Goal: Task Accomplishment & Management: Complete application form

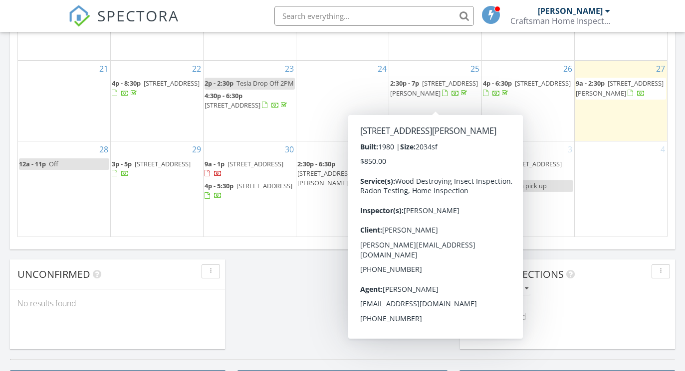
scroll to position [685, 0]
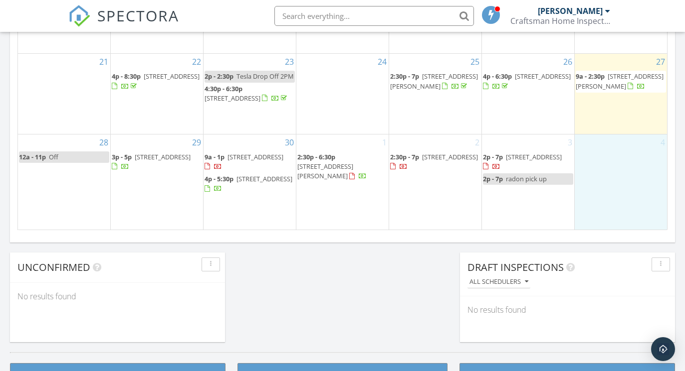
click at [624, 174] on div "4" at bounding box center [620, 182] width 92 height 95
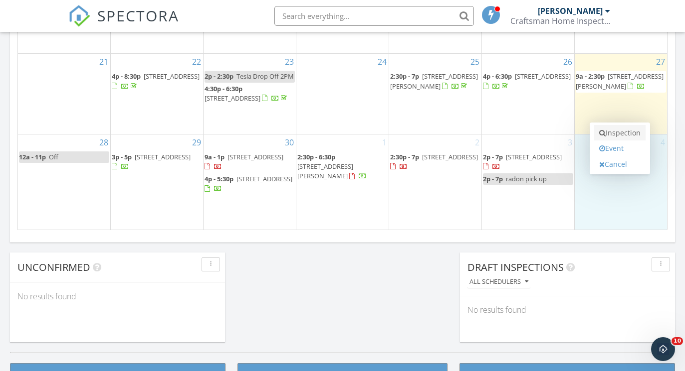
scroll to position [0, 0]
click at [616, 128] on link "Inspection" at bounding box center [619, 133] width 51 height 16
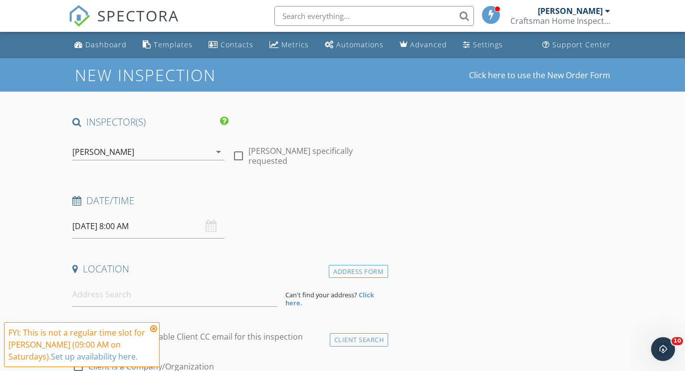
click at [134, 227] on input "10/04/2025 8:00 AM" at bounding box center [148, 226] width 152 height 24
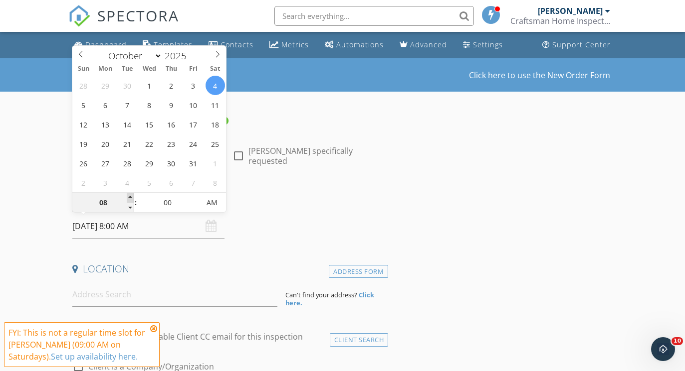
type input "09"
type input "10/04/2025 9:00 AM"
click at [134, 197] on span at bounding box center [130, 198] width 7 height 10
type input "10"
type input "10/04/2025 10:00 AM"
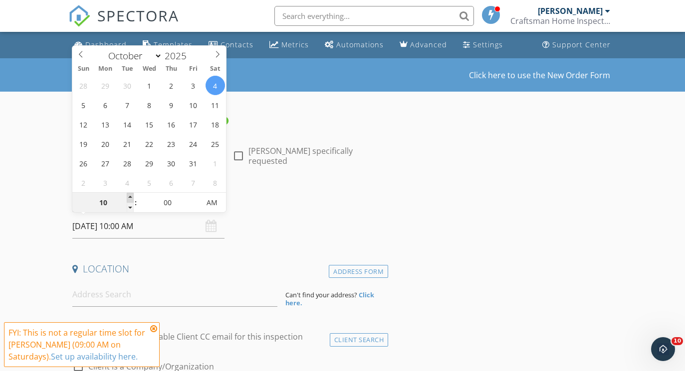
click at [134, 197] on span at bounding box center [130, 198] width 7 height 10
type input "11"
type input "10/04/2025 11:00 AM"
click at [134, 197] on span at bounding box center [130, 198] width 7 height 10
type input "12"
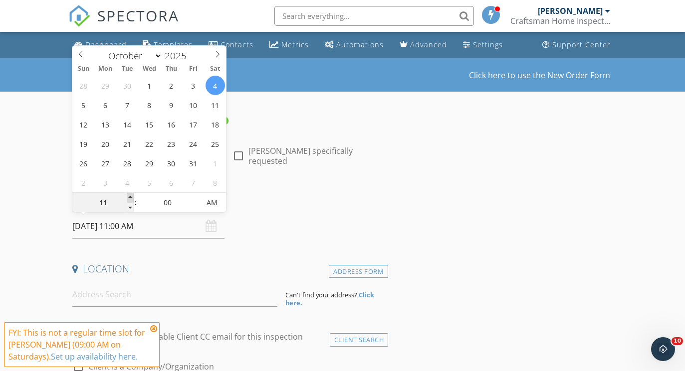
type input "10/04/2025 12:00 PM"
click at [134, 197] on span at bounding box center [130, 198] width 7 height 10
type input "01"
type input "10/04/2025 1:00 PM"
click at [134, 197] on span at bounding box center [130, 198] width 7 height 10
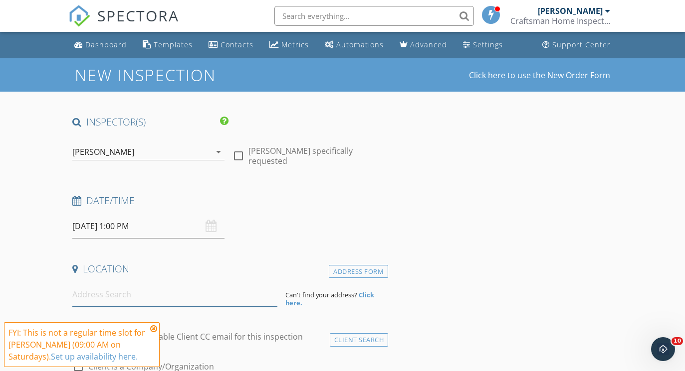
click at [158, 305] on input at bounding box center [174, 295] width 205 height 24
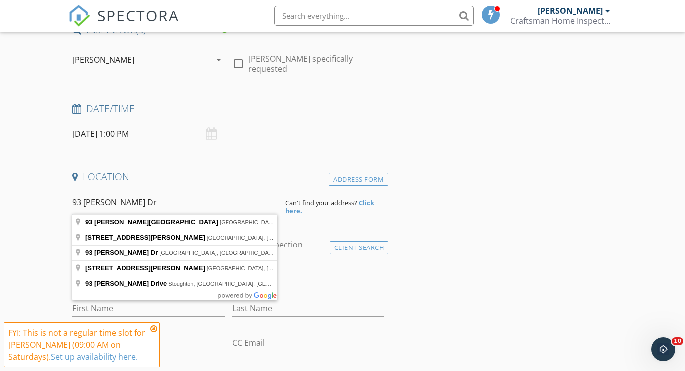
scroll to position [93, 0]
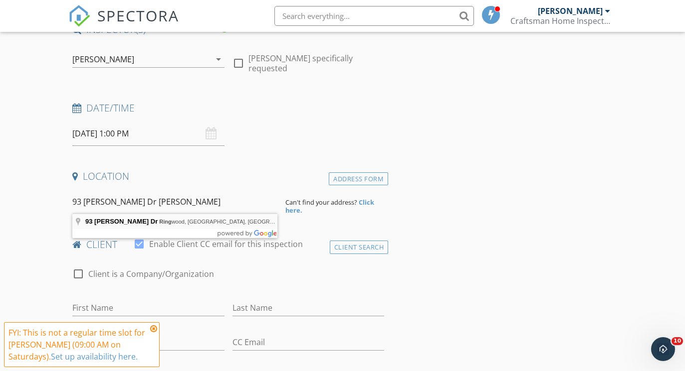
type input "93 Edward Dr, Ringwood, NJ, USA"
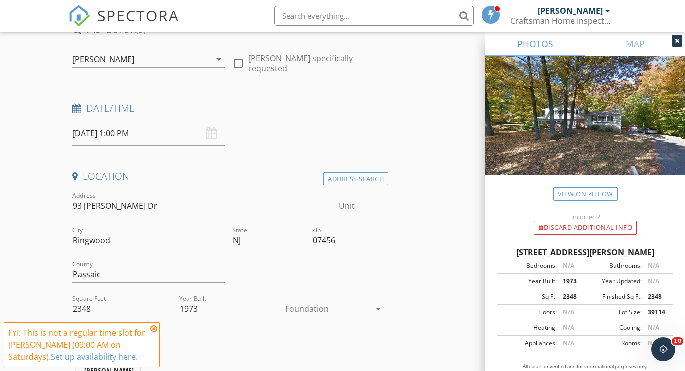
click at [316, 306] on div at bounding box center [327, 309] width 85 height 16
click at [316, 306] on div "Basement" at bounding box center [334, 306] width 83 height 12
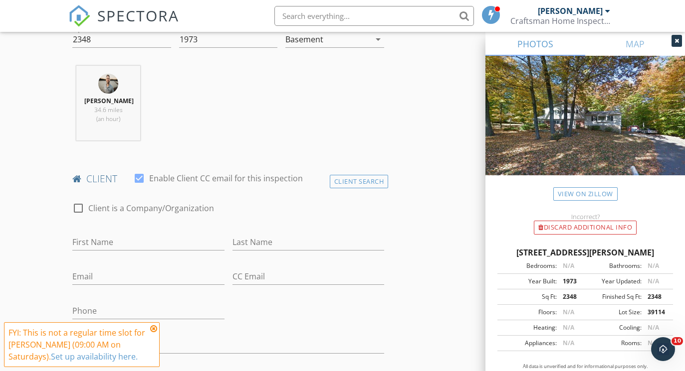
scroll to position [370, 0]
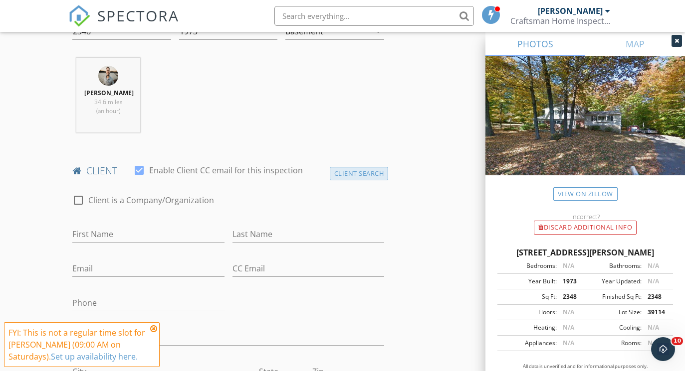
click at [354, 173] on div "Client Search" at bounding box center [359, 173] width 59 height 13
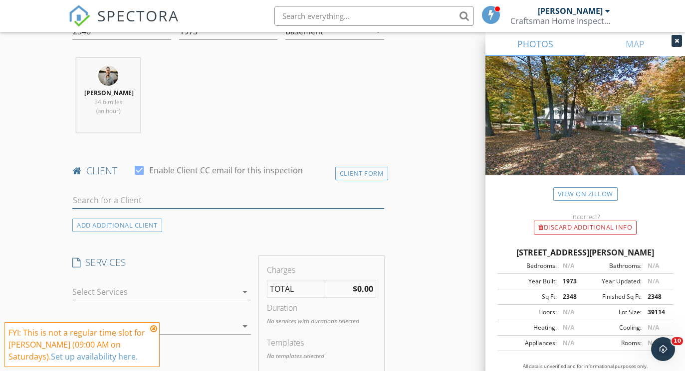
click at [184, 200] on input "text" at bounding box center [228, 200] width 312 height 16
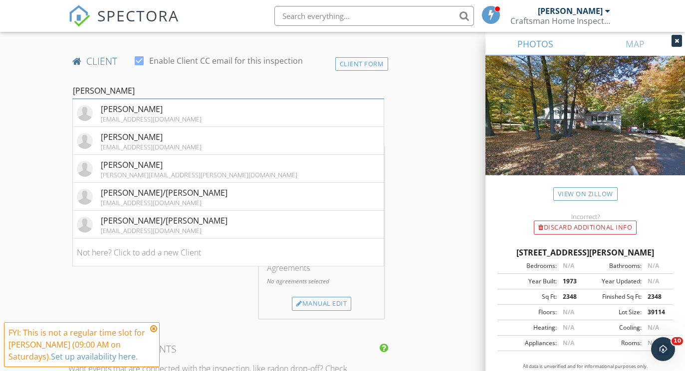
scroll to position [481, 0]
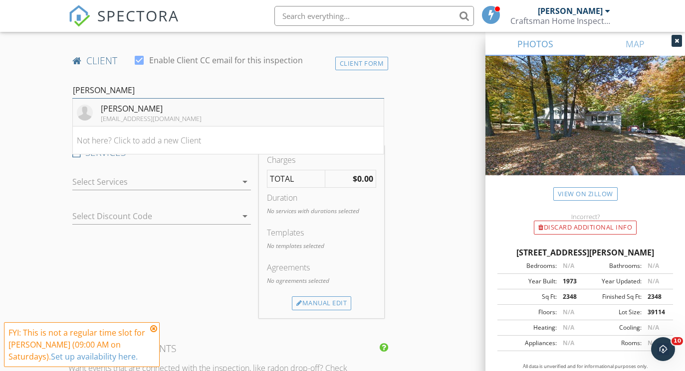
type input "Michael M"
click at [193, 109] on li "Michael Maccone maccone87@gmail.com" at bounding box center [228, 113] width 311 height 28
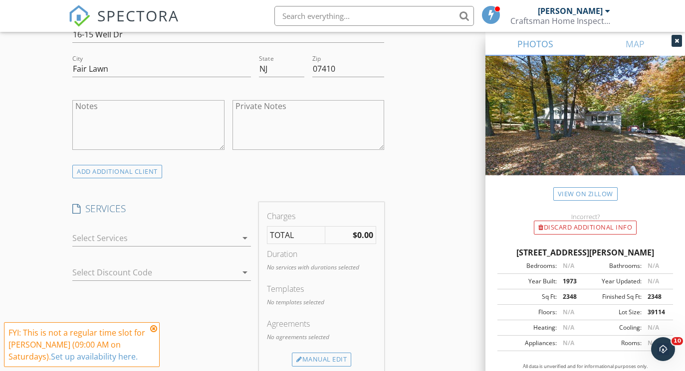
scroll to position [681, 0]
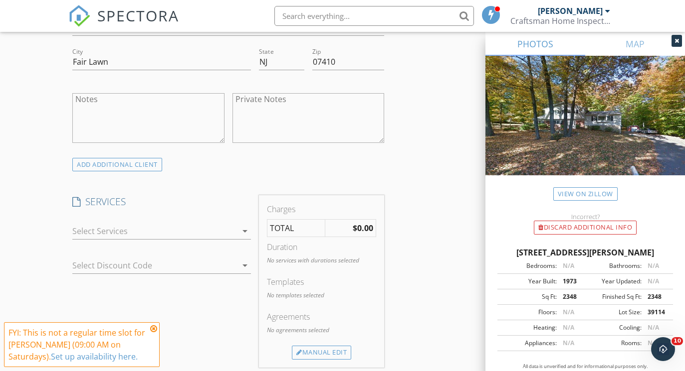
click at [180, 228] on div at bounding box center [154, 231] width 165 height 16
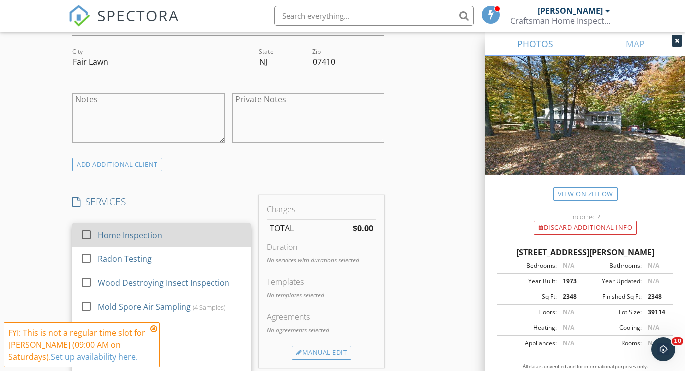
click at [112, 230] on div "Home Inspection" at bounding box center [130, 235] width 64 height 12
checkbox input "false"
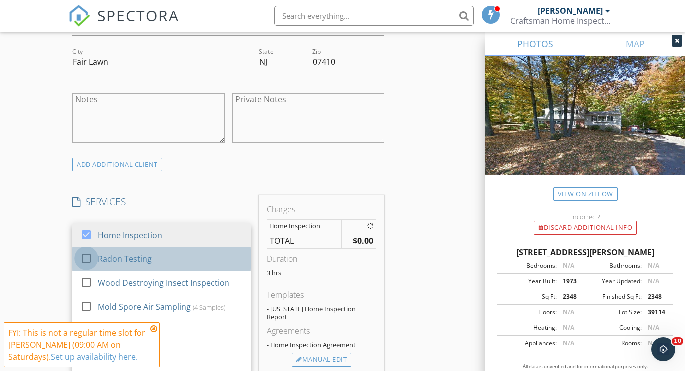
click at [91, 257] on div at bounding box center [86, 258] width 17 height 17
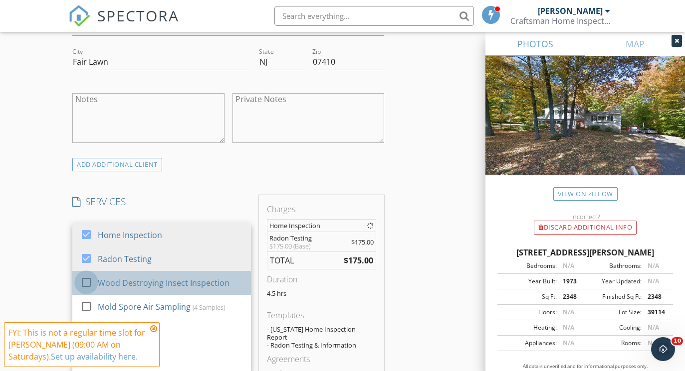
click at [86, 274] on div at bounding box center [86, 282] width 17 height 17
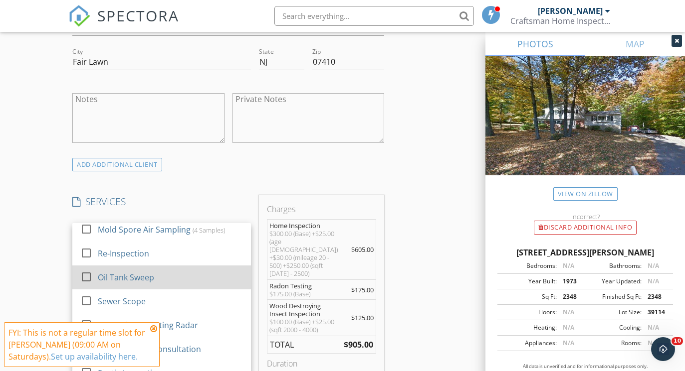
click at [86, 274] on div at bounding box center [86, 277] width 17 height 17
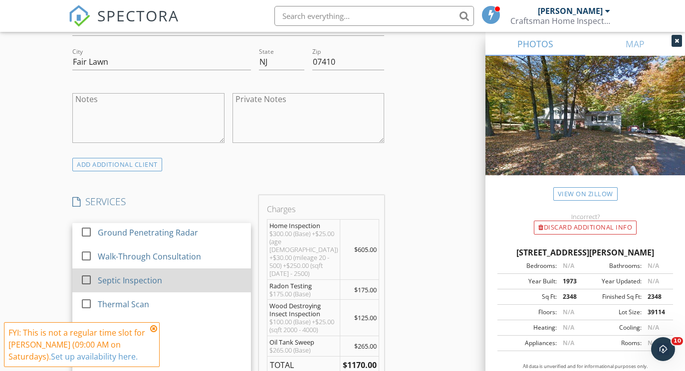
click at [86, 274] on div at bounding box center [86, 280] width 17 height 17
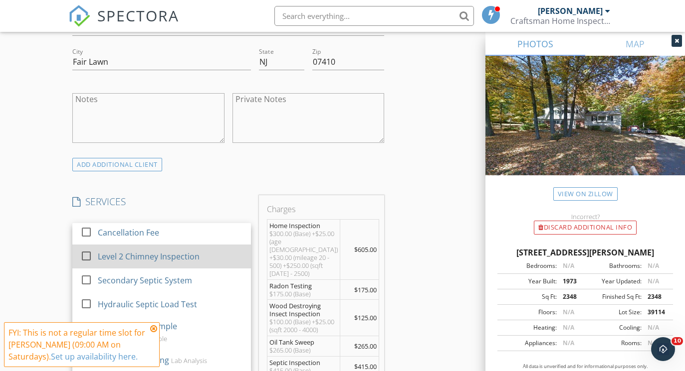
scroll to position [298, 0]
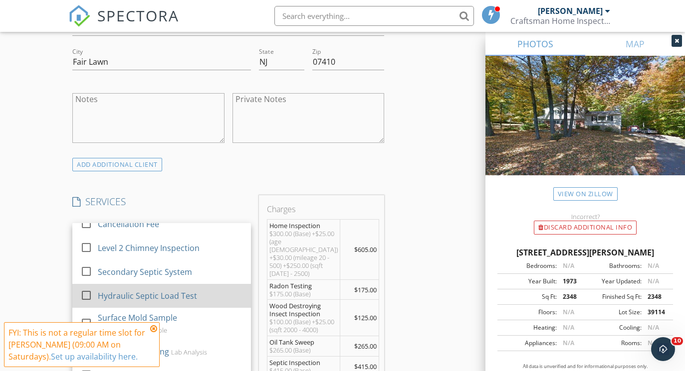
click at [86, 295] on div at bounding box center [86, 295] width 17 height 17
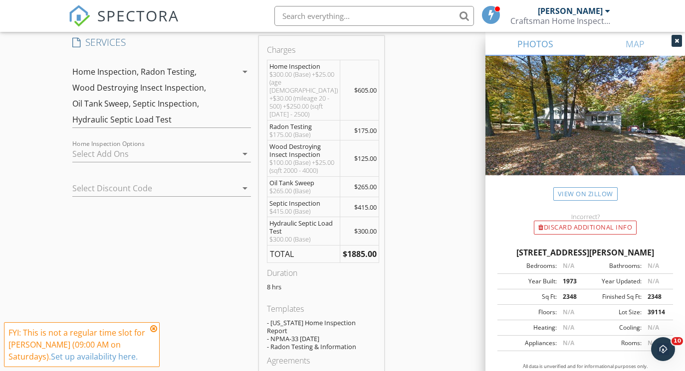
scroll to position [938, 0]
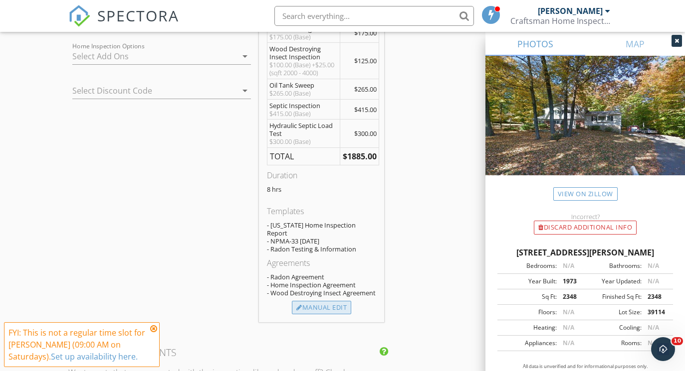
click at [334, 308] on div "Manual Edit" at bounding box center [321, 308] width 59 height 14
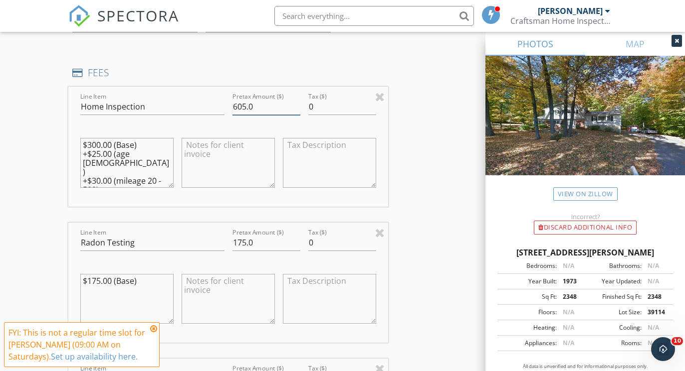
click at [242, 104] on input "605.0" at bounding box center [266, 107] width 68 height 16
click at [241, 104] on input "605.0" at bounding box center [266, 107] width 68 height 16
type input "600.00"
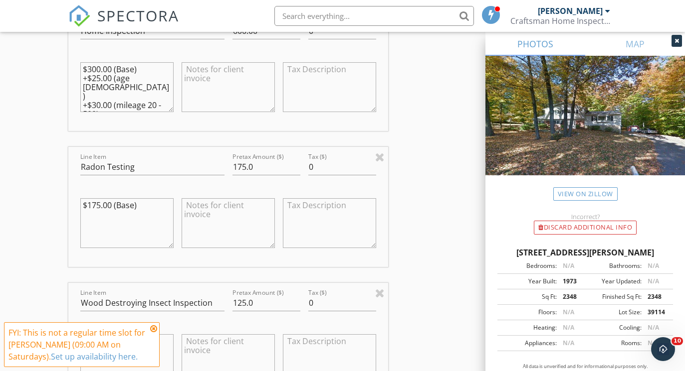
scroll to position [1025, 0]
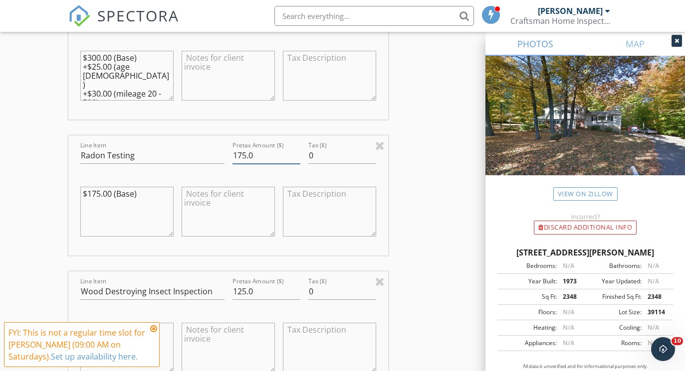
click at [241, 151] on input "175.0" at bounding box center [266, 156] width 68 height 16
type input "125.00"
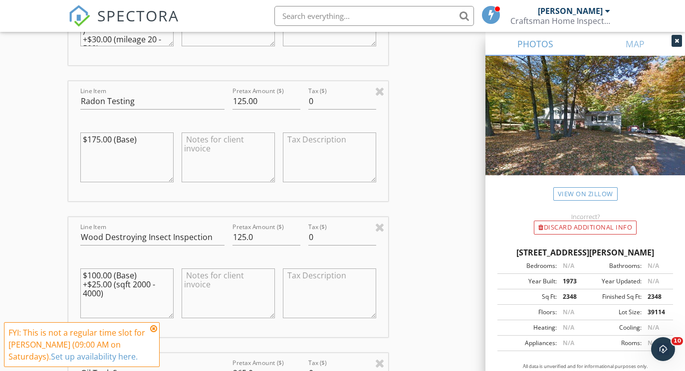
scroll to position [1092, 0]
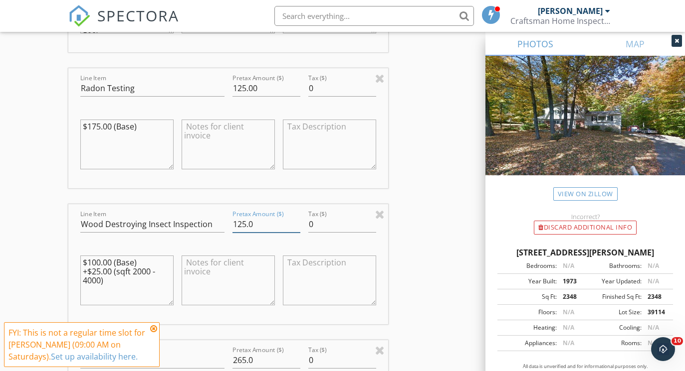
click at [255, 227] on input "125.0" at bounding box center [266, 224] width 68 height 16
type input "0.0"
click at [409, 226] on div "INSPECTOR(S) check_box Philip Netti PRIMARY Philip Netti arrow_drop_down check_…" at bounding box center [341, 311] width 547 height 2577
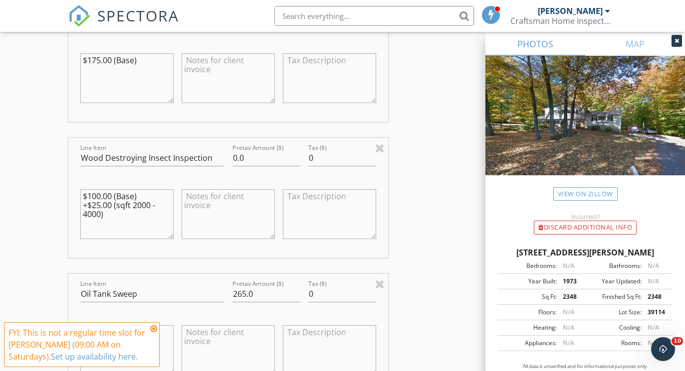
scroll to position [1301, 0]
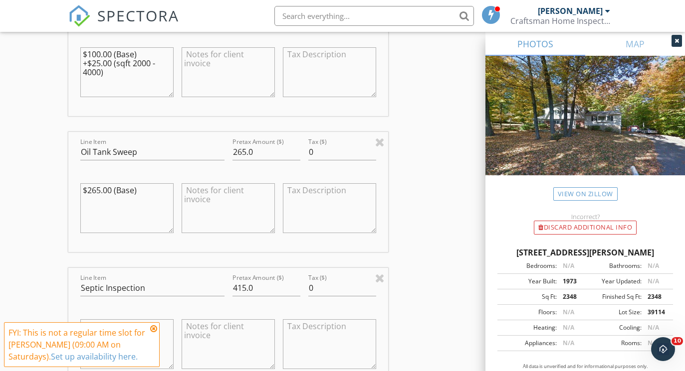
click at [402, 153] on div "INSPECTOR(S) check_box Philip Netti PRIMARY Philip Netti arrow_drop_down check_…" at bounding box center [341, 103] width 547 height 2577
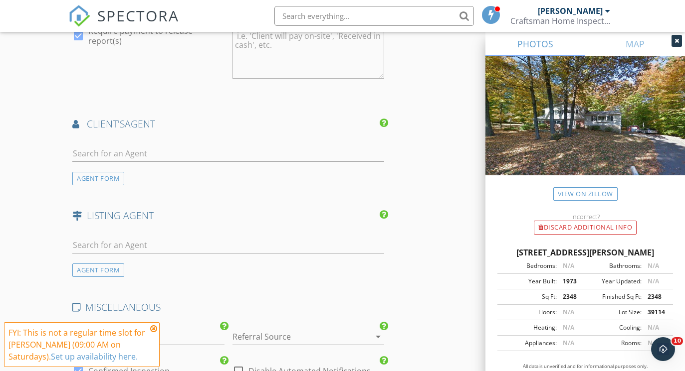
scroll to position [1997, 0]
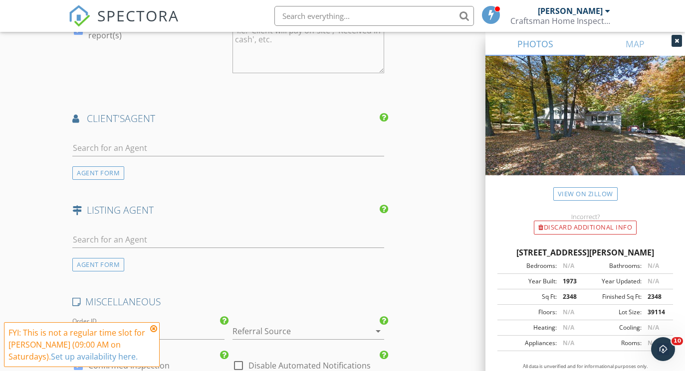
click at [197, 155] on div at bounding box center [228, 153] width 312 height 26
click at [190, 146] on input "text" at bounding box center [228, 148] width 312 height 16
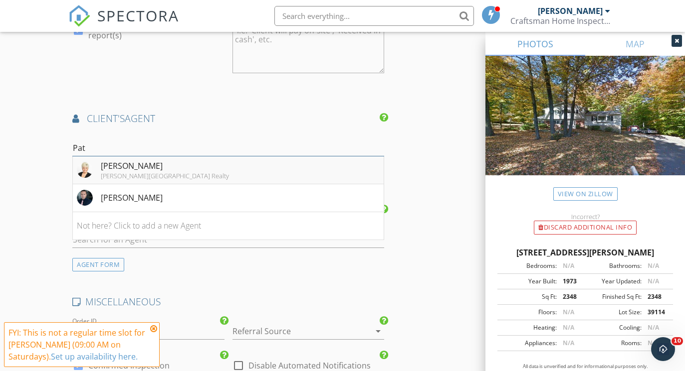
type input "Pat"
click at [159, 172] on div "Keller Williams Village Square Realty" at bounding box center [165, 176] width 128 height 8
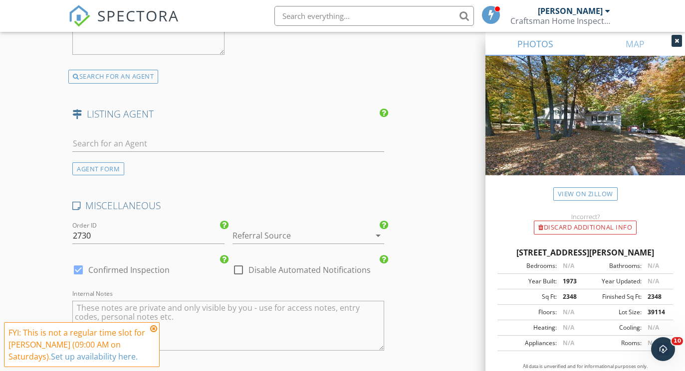
scroll to position [2327, 0]
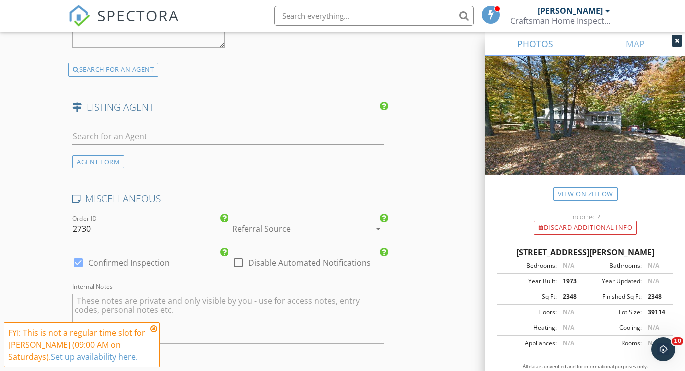
click at [295, 221] on div at bounding box center [294, 229] width 124 height 16
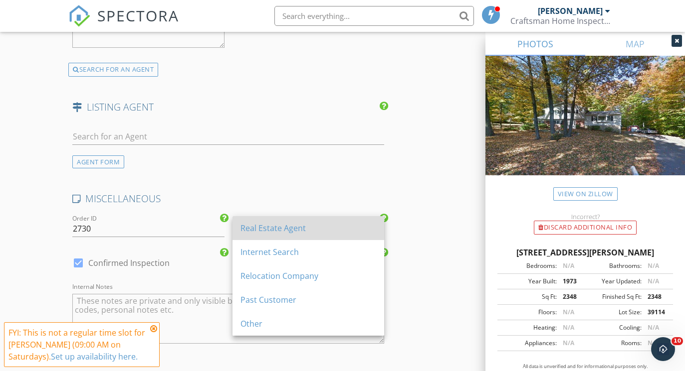
click at [294, 225] on div "Real Estate Agent" at bounding box center [308, 228] width 136 height 12
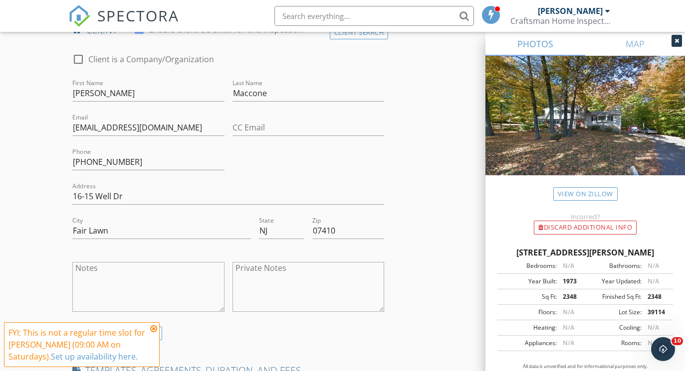
scroll to position [658, 0]
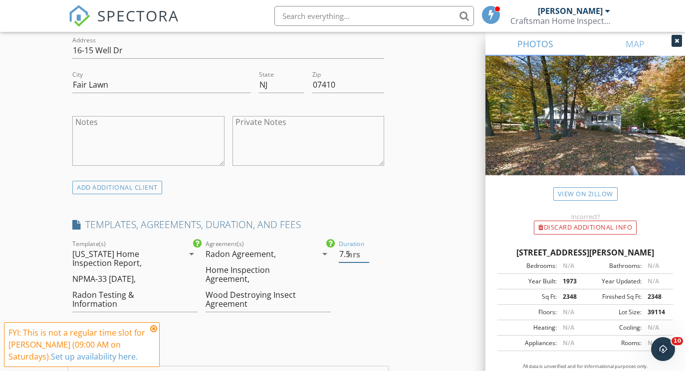
click at [366, 257] on input "7.5" at bounding box center [354, 254] width 30 height 16
click at [366, 257] on input "7" at bounding box center [354, 254] width 30 height 16
click at [366, 257] on input "6.5" at bounding box center [354, 254] width 30 height 16
click at [366, 257] on input "6" at bounding box center [354, 254] width 30 height 16
click at [366, 257] on input "5.5" at bounding box center [354, 254] width 30 height 16
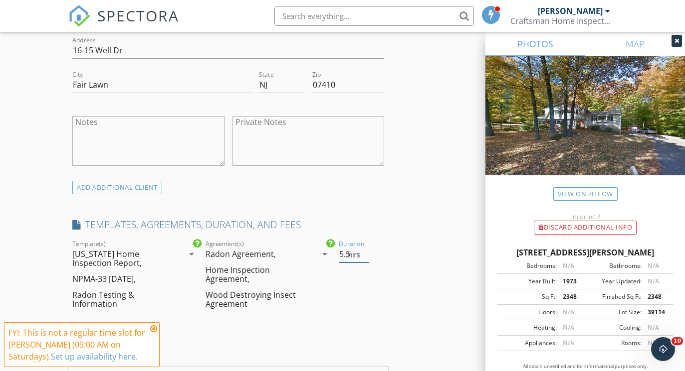
type input "5"
click at [366, 257] on input "5" at bounding box center [354, 254] width 30 height 16
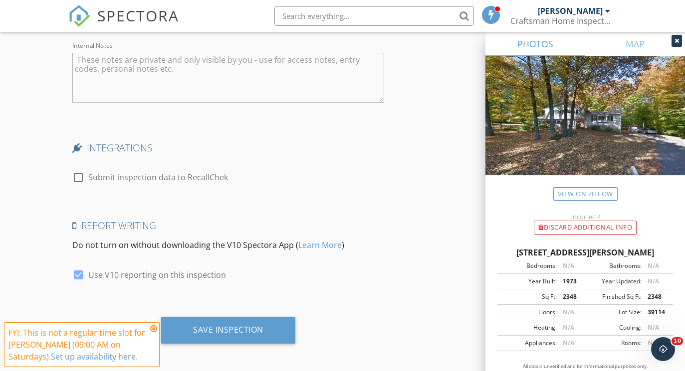
scroll to position [2568, 0]
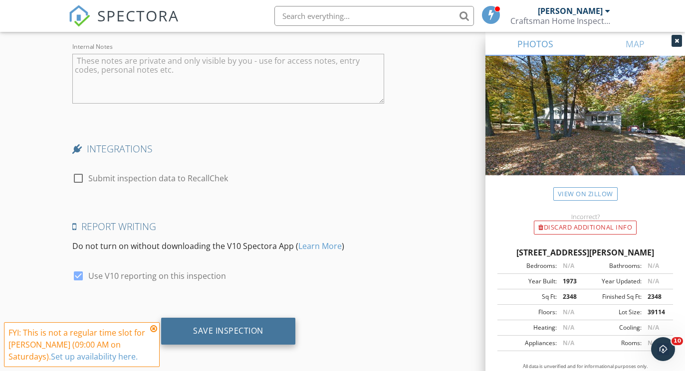
click at [226, 326] on div "Save Inspection" at bounding box center [228, 331] width 70 height 10
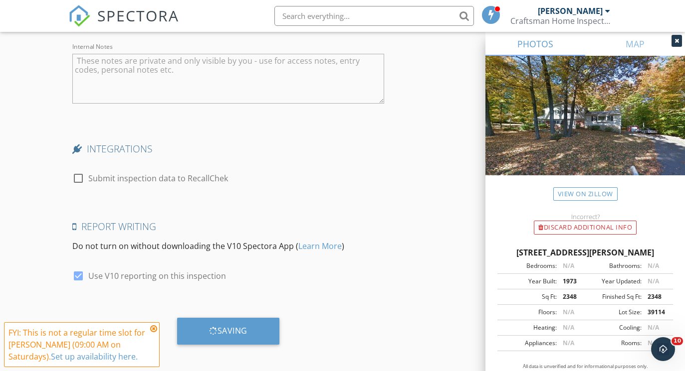
click at [151, 328] on icon at bounding box center [153, 329] width 7 height 8
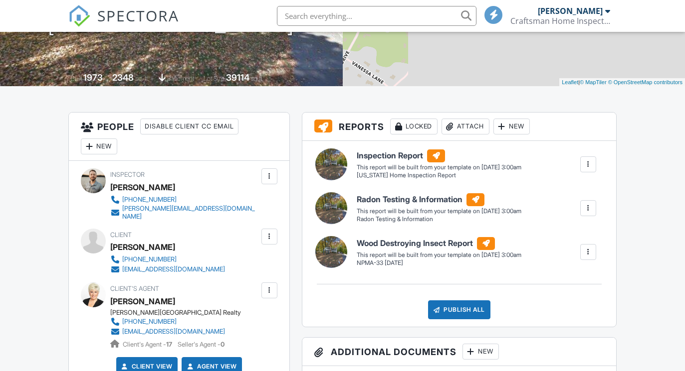
scroll to position [183, 0]
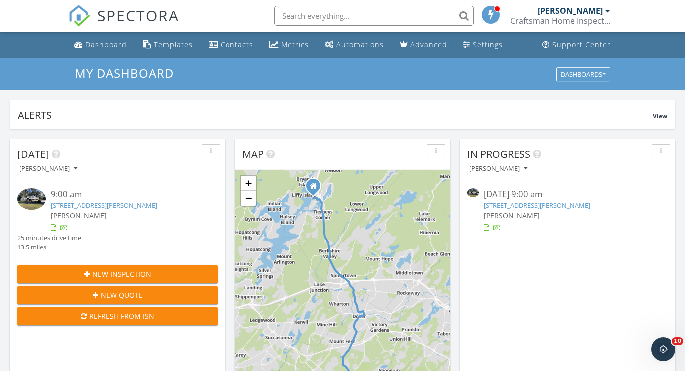
click at [85, 44] on div "Dashboard" at bounding box center [105, 44] width 41 height 9
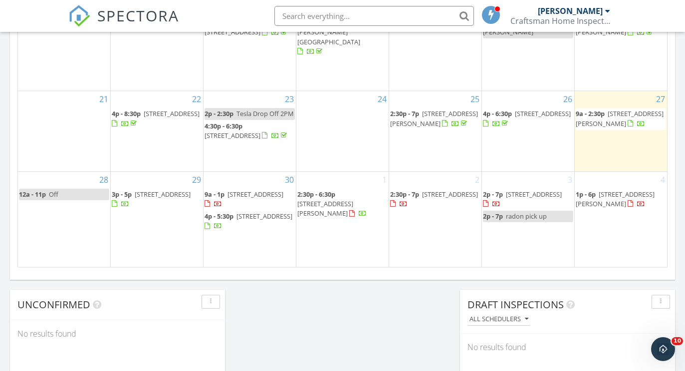
scroll to position [687, 0]
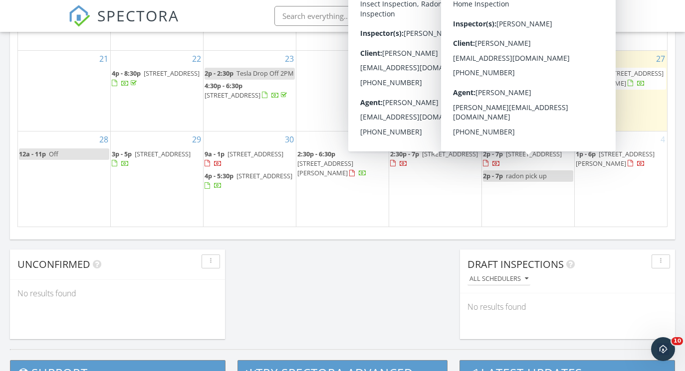
click at [552, 169] on span "2p - 7p [STREET_ADDRESS]" at bounding box center [528, 159] width 90 height 19
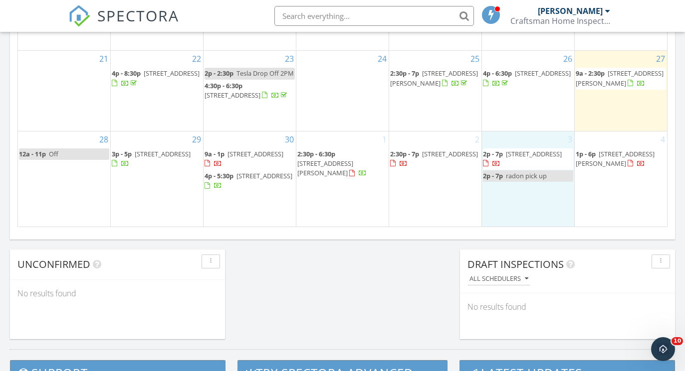
click at [509, 211] on div "3 2p - 7p [STREET_ADDRESS] 2p - 7p radon pick up" at bounding box center [528, 179] width 92 height 95
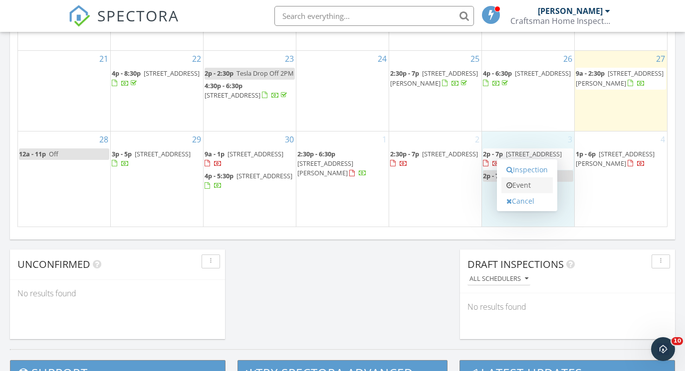
click at [530, 179] on link "Event" at bounding box center [526, 185] width 51 height 16
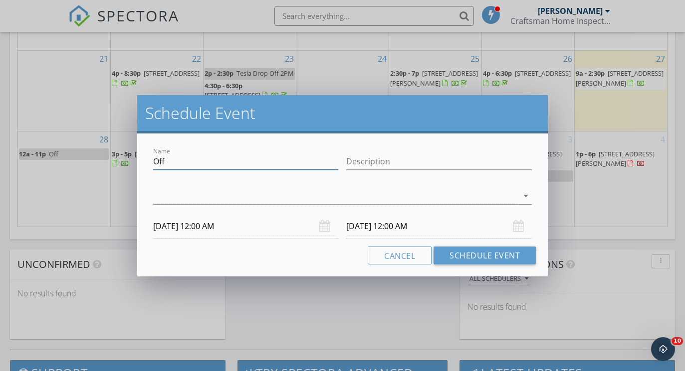
click at [210, 160] on input "Off" at bounding box center [245, 162] width 185 height 16
type input "EverGreen Septic 11AM"
click at [359, 171] on div "Description" at bounding box center [438, 167] width 185 height 26
click at [359, 166] on input "Description" at bounding box center [438, 162] width 185 height 16
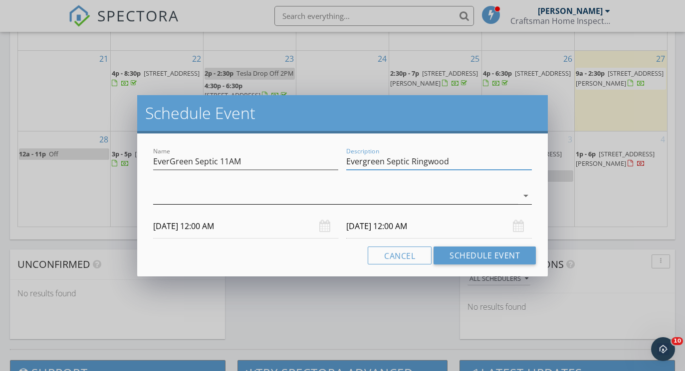
type input "Evergreen Septic Ringwood"
click at [325, 197] on div at bounding box center [335, 196] width 365 height 16
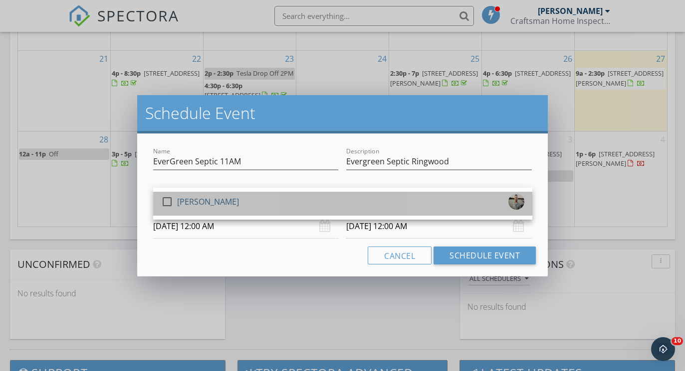
click at [253, 212] on div "check_box_outline_blank Philip Netti" at bounding box center [342, 204] width 363 height 20
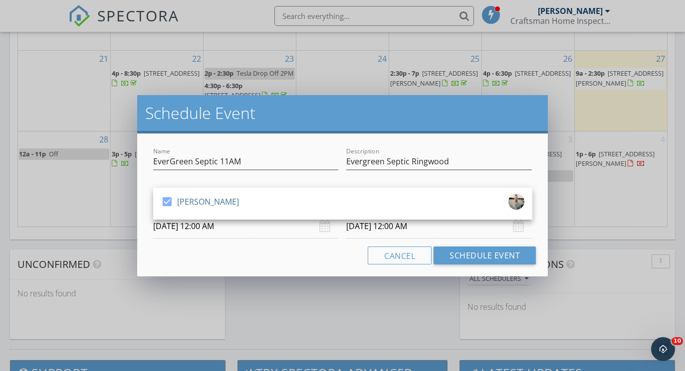
click at [250, 226] on input "10/03/2025 12:00 AM" at bounding box center [245, 226] width 185 height 24
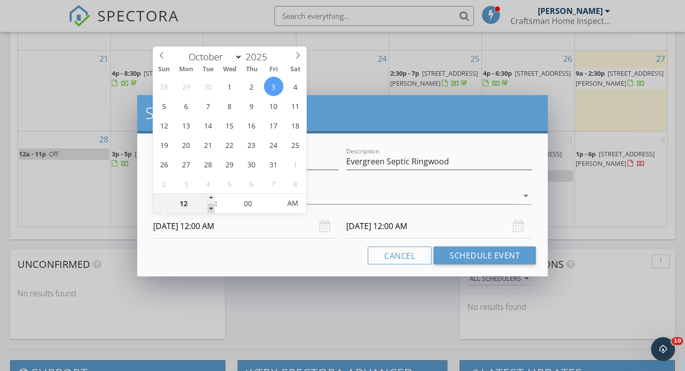
type input "11"
type input "10/03/2025 11:00 PM"
click at [214, 204] on span at bounding box center [210, 209] width 7 height 10
type input "10/04/2025 11:00 PM"
type input "10/03/2025 11:00 AM"
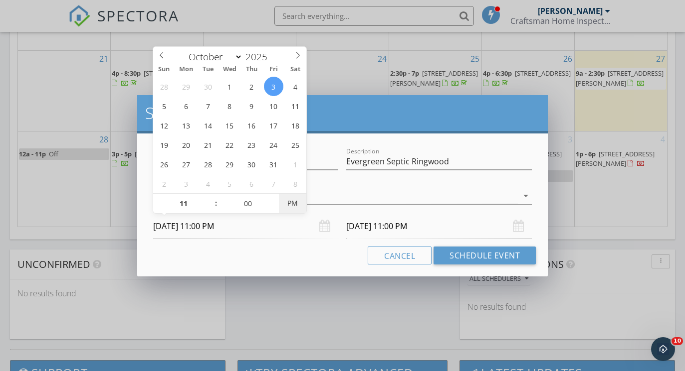
type input "10/04/2025 11:00 AM"
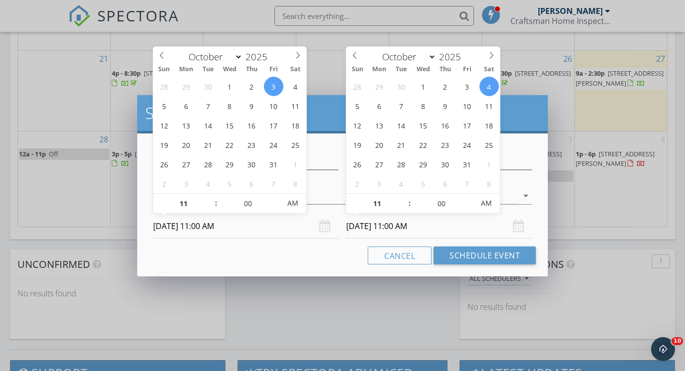
click at [395, 234] on input "10/04/2025 11:00 AM" at bounding box center [438, 226] width 185 height 24
type input "12"
click at [402, 196] on span at bounding box center [404, 199] width 7 height 10
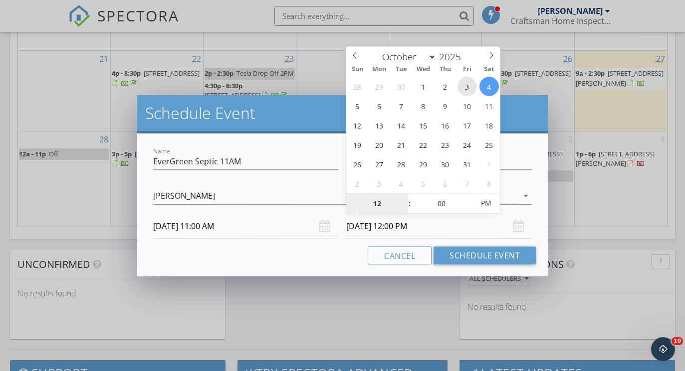
type input "10/03/2025 12:00 PM"
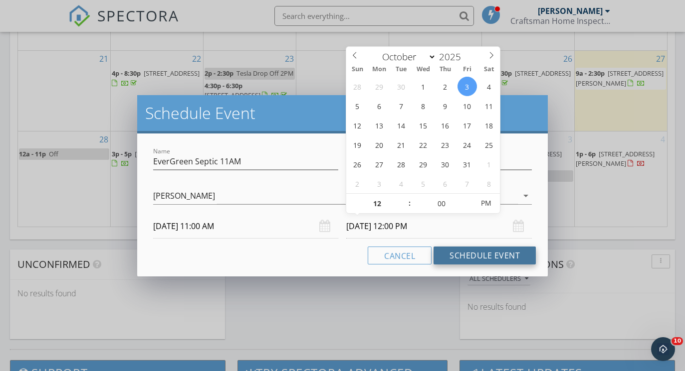
click at [481, 256] on button "Schedule Event" at bounding box center [484, 256] width 102 height 18
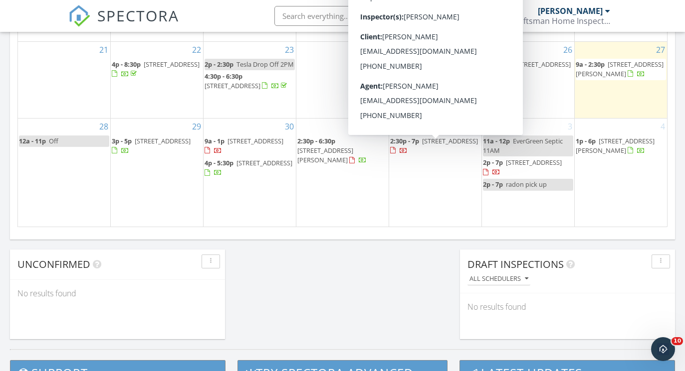
click at [422, 146] on span "[STREET_ADDRESS]" at bounding box center [450, 141] width 56 height 9
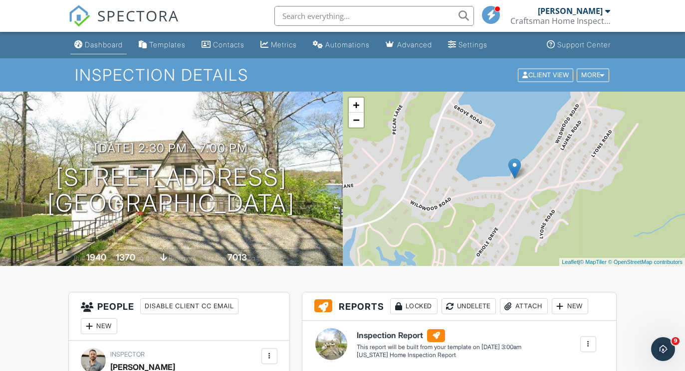
click at [110, 40] on link "Dashboard" at bounding box center [98, 45] width 56 height 18
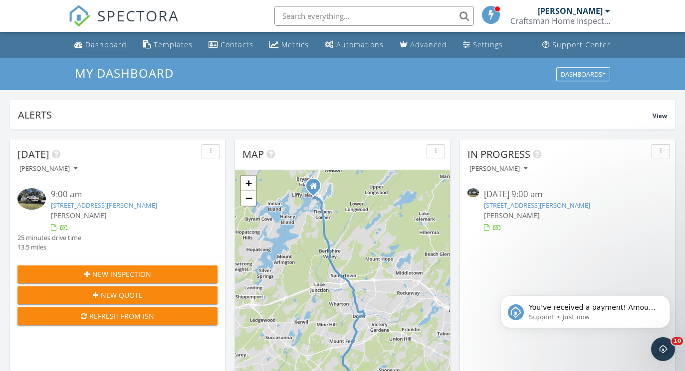
click at [95, 40] on div "Dashboard" at bounding box center [105, 44] width 41 height 9
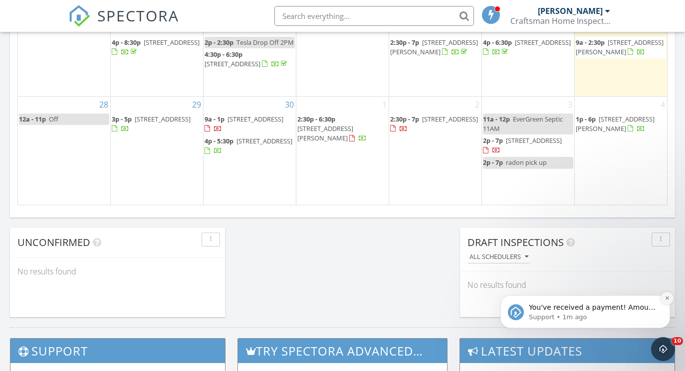
click at [662, 299] on button "Dismiss notification" at bounding box center [666, 298] width 13 height 13
